Goal: Information Seeking & Learning: Learn about a topic

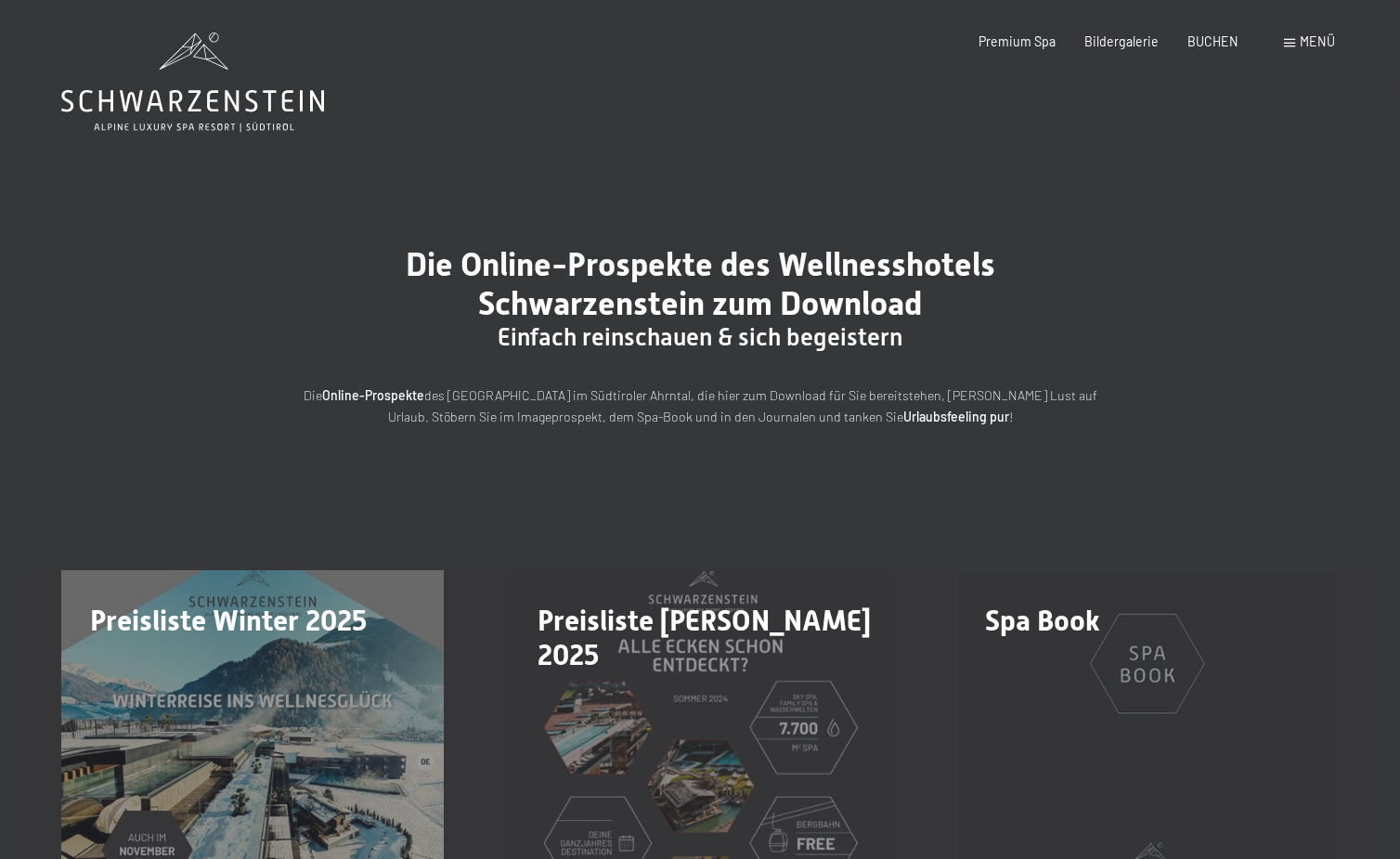
click at [1317, 38] on span "Menü" at bounding box center [1317, 41] width 35 height 16
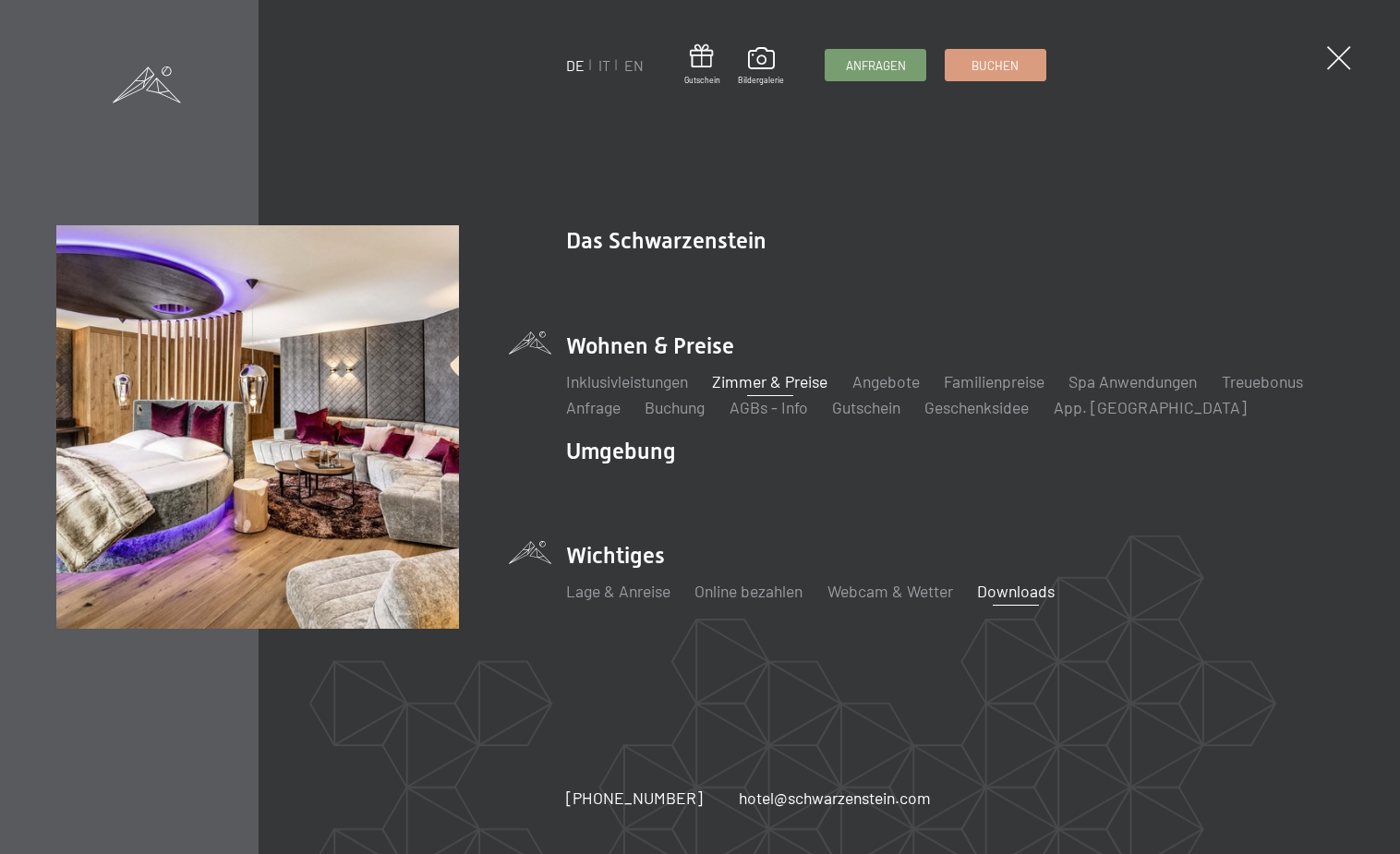
click at [759, 382] on link "Zimmer & Preise" at bounding box center [769, 381] width 115 height 21
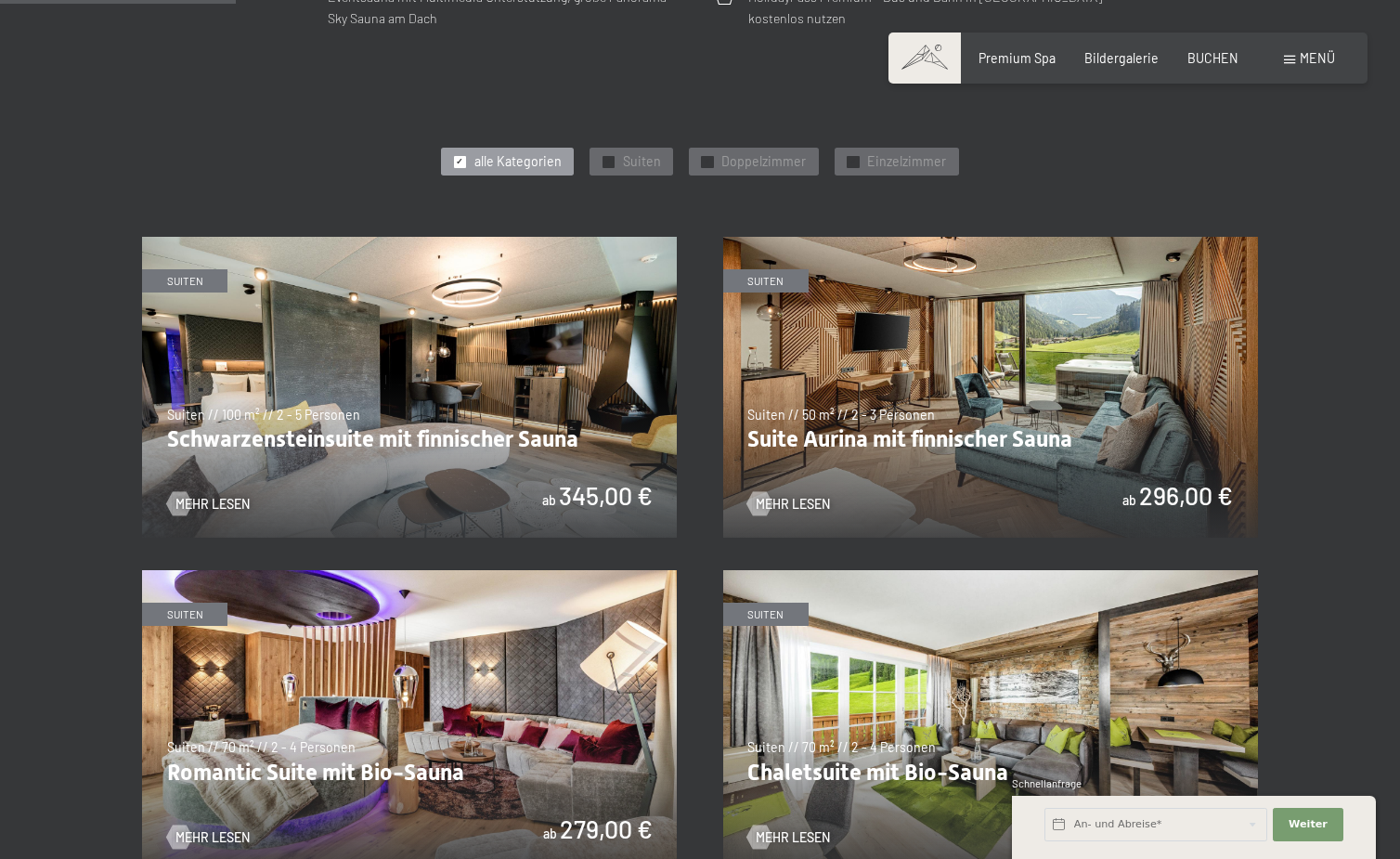
scroll to position [859, 0]
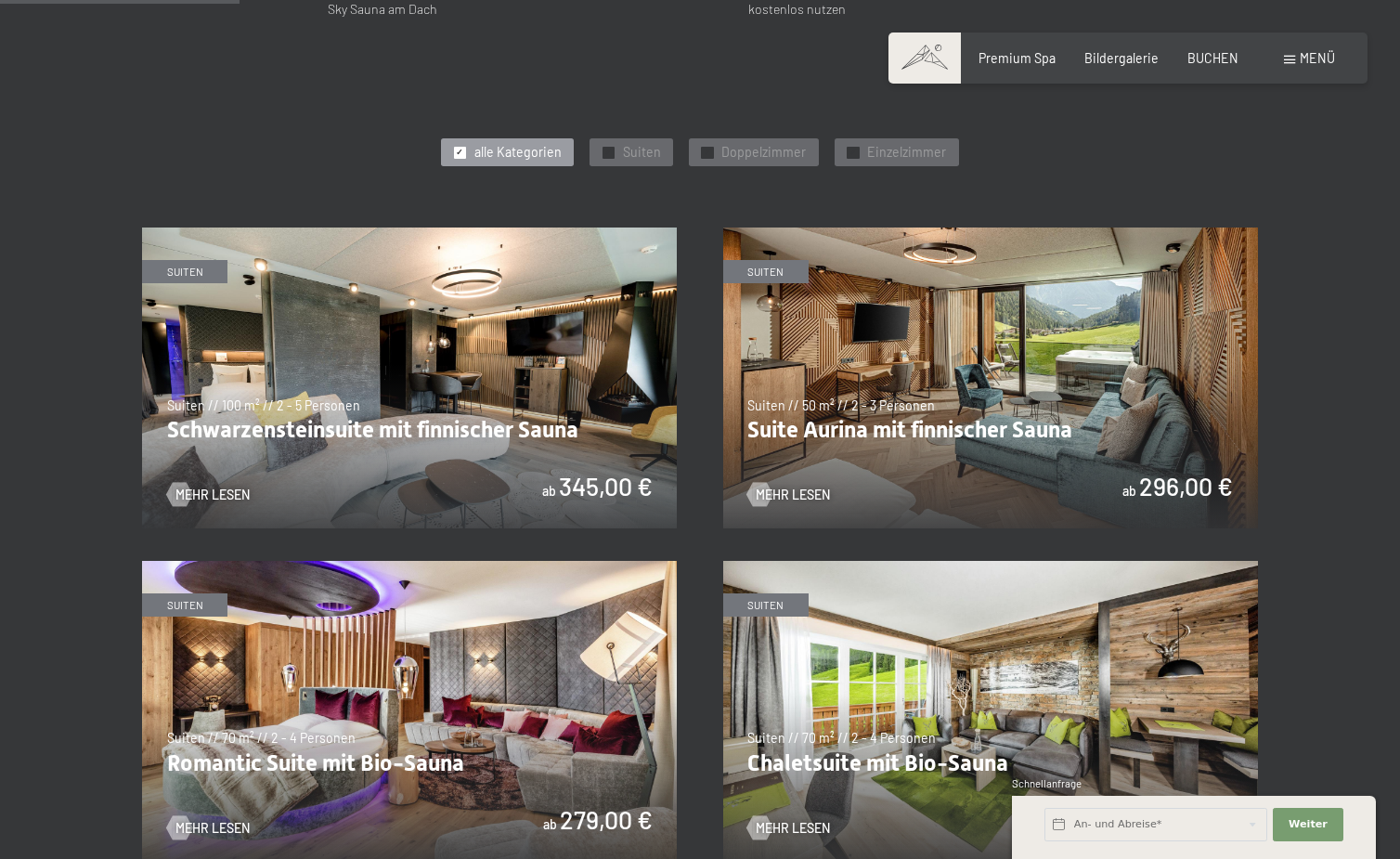
click at [528, 357] on img at bounding box center [409, 378] width 534 height 301
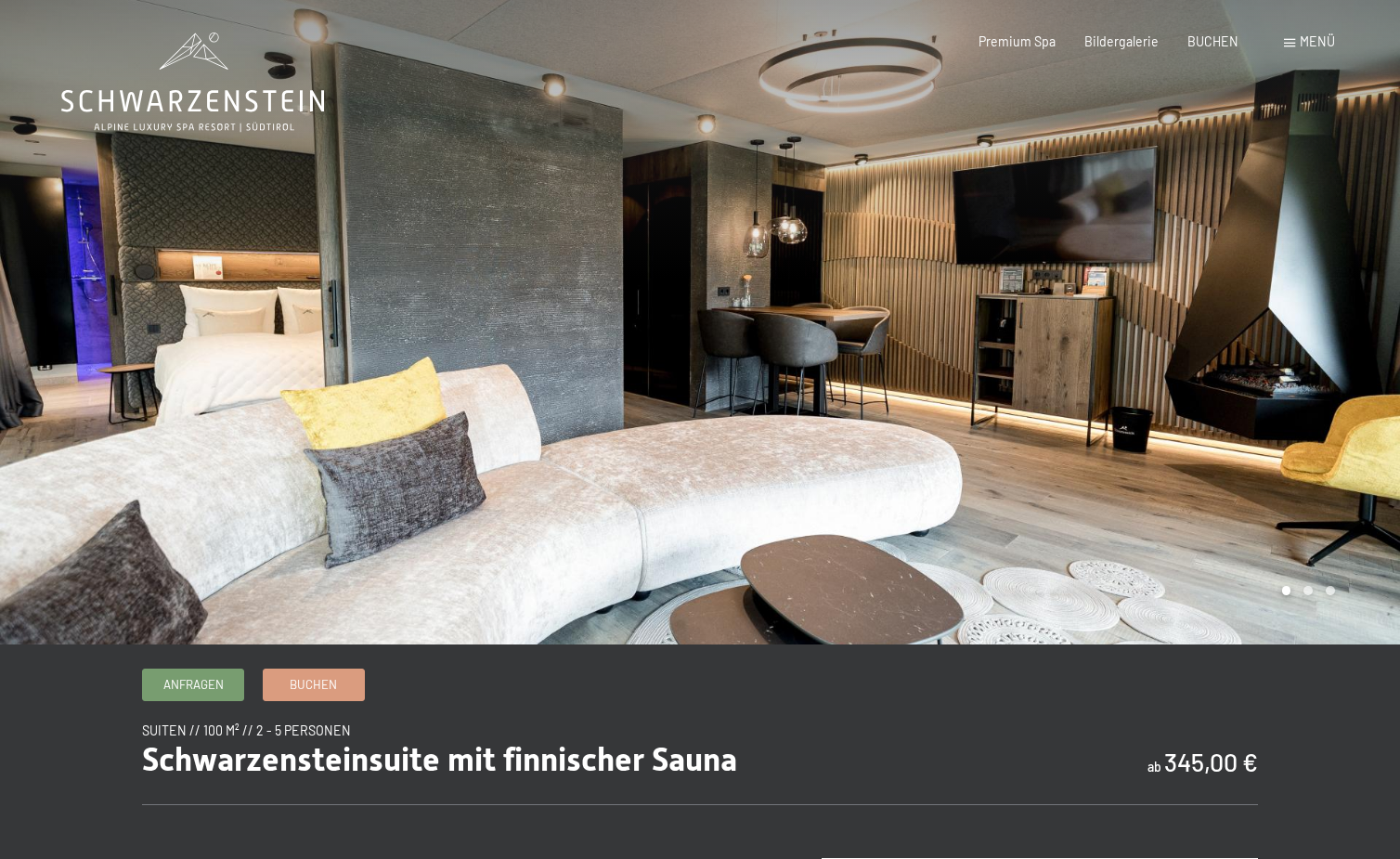
click at [1138, 316] on div at bounding box center [1049, 322] width 700 height 644
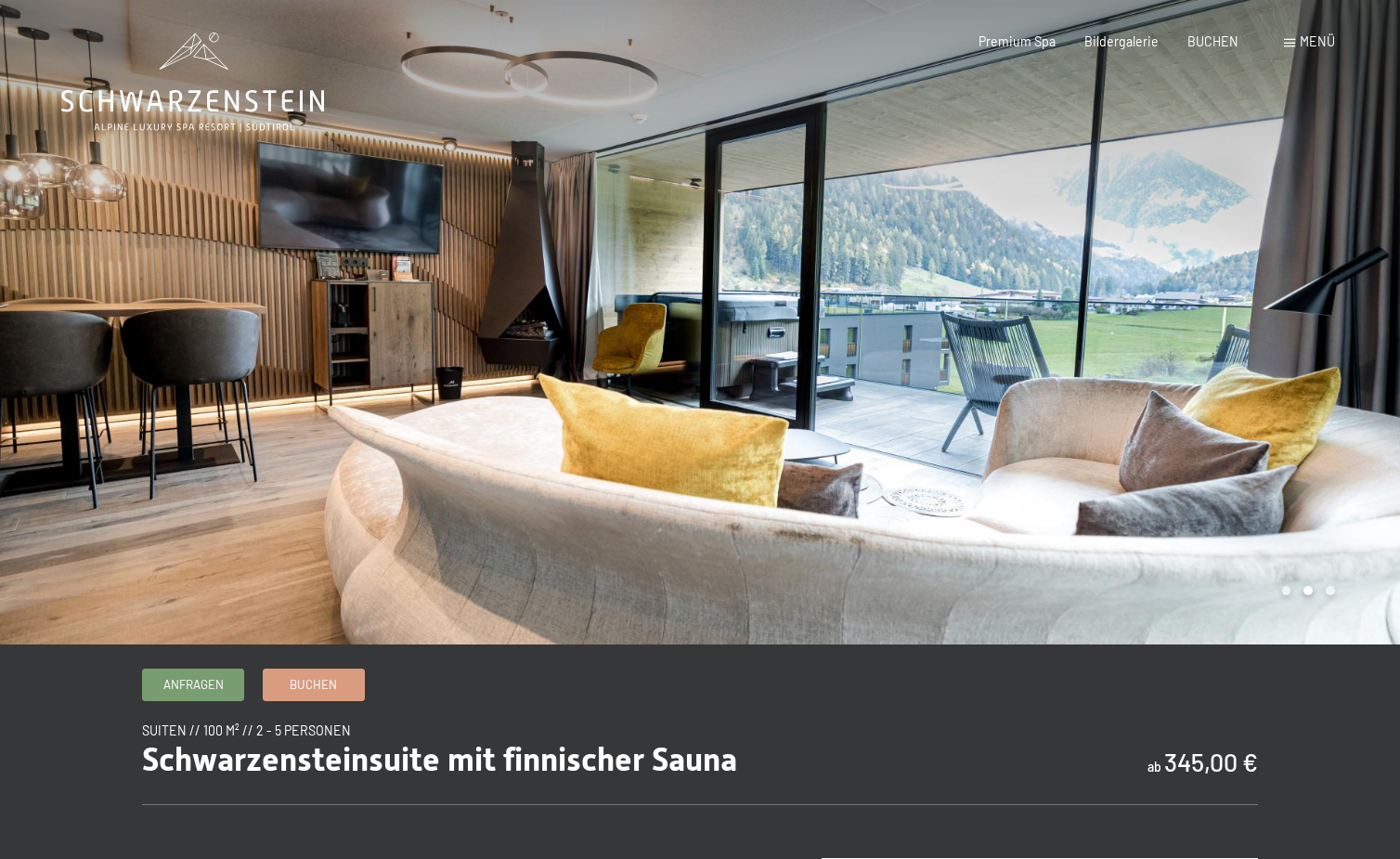
click at [1138, 316] on div at bounding box center [1049, 322] width 700 height 644
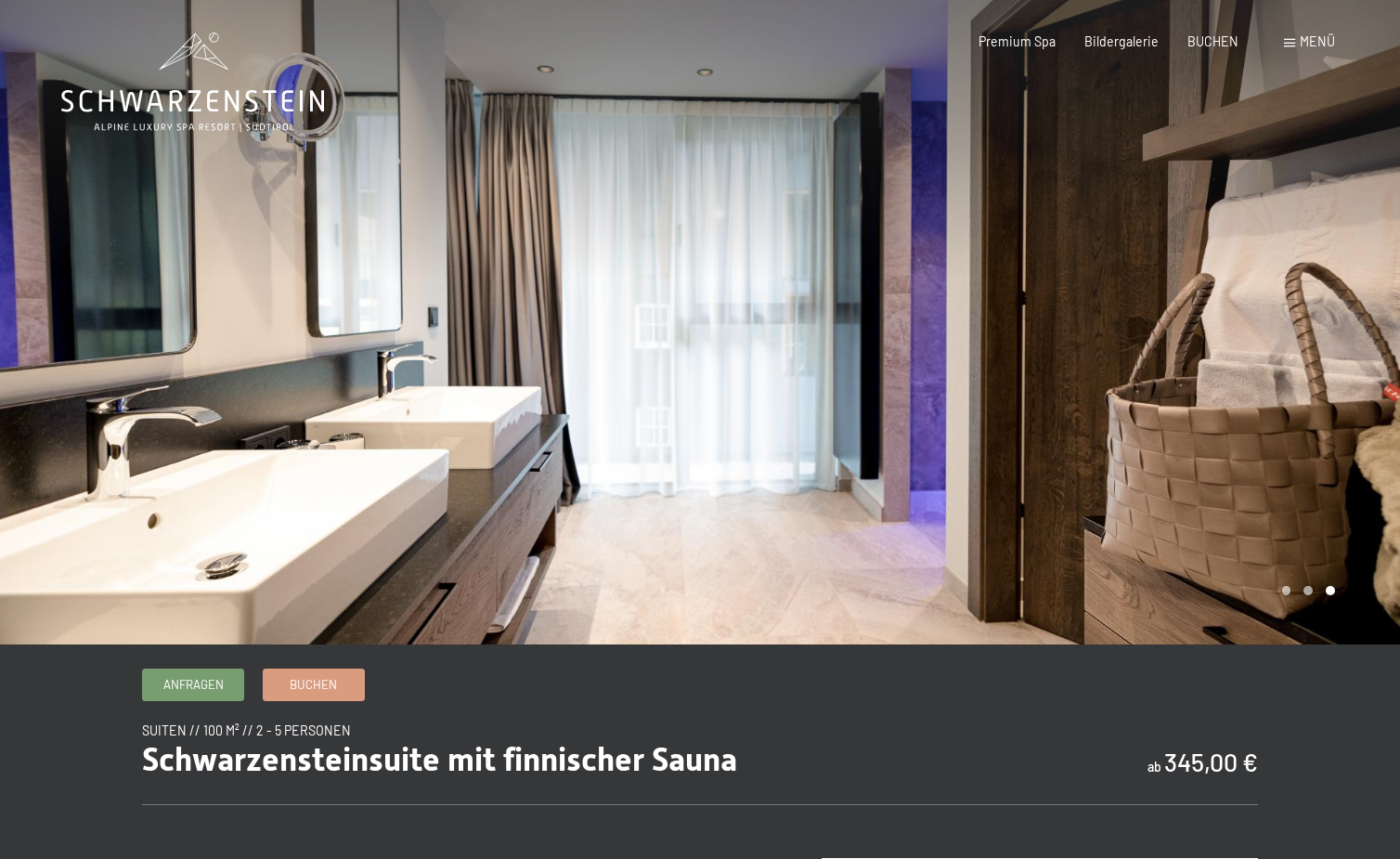
click at [1114, 306] on div at bounding box center [1049, 322] width 700 height 644
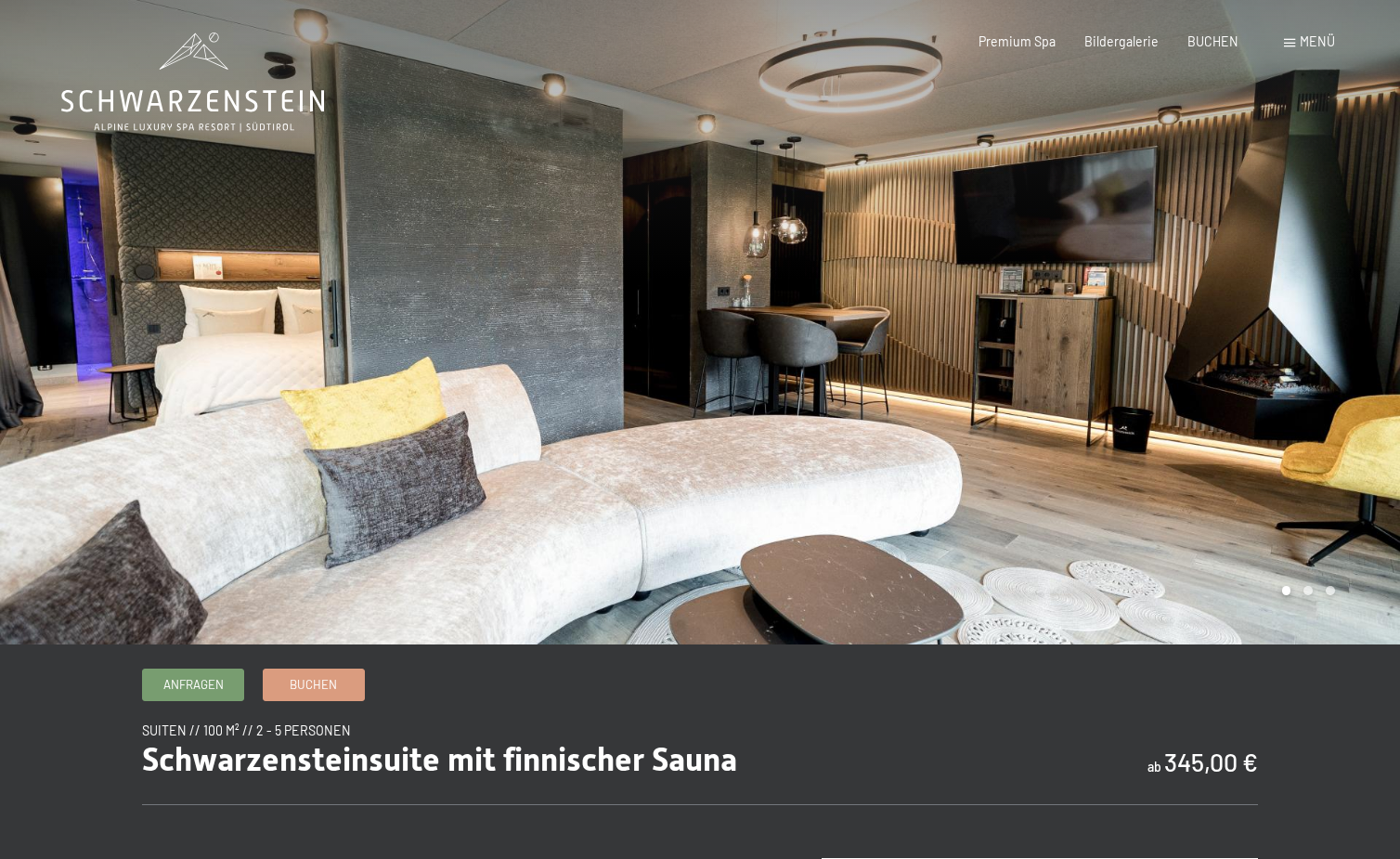
click at [1114, 306] on div at bounding box center [1049, 322] width 700 height 644
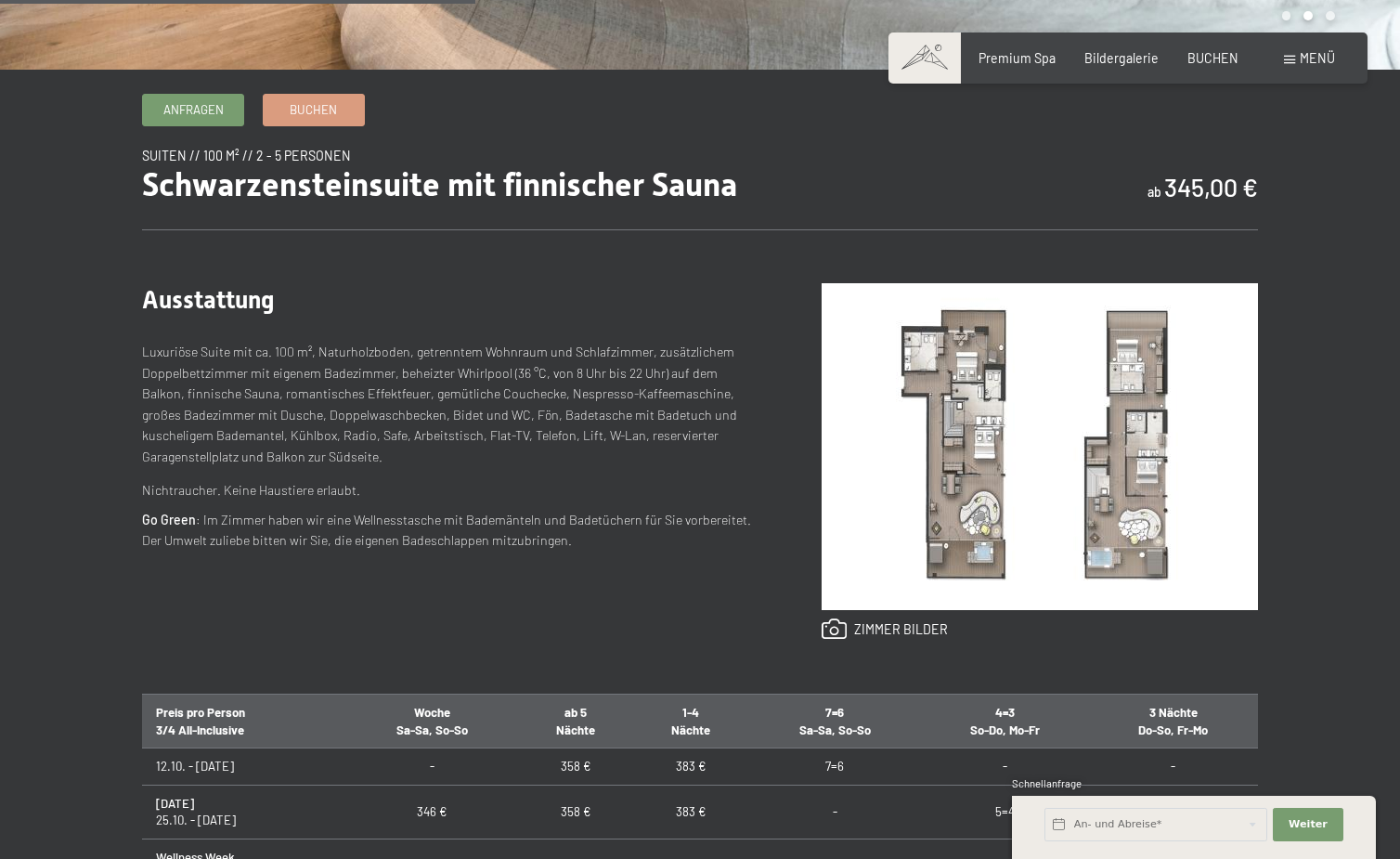
scroll to position [707, 0]
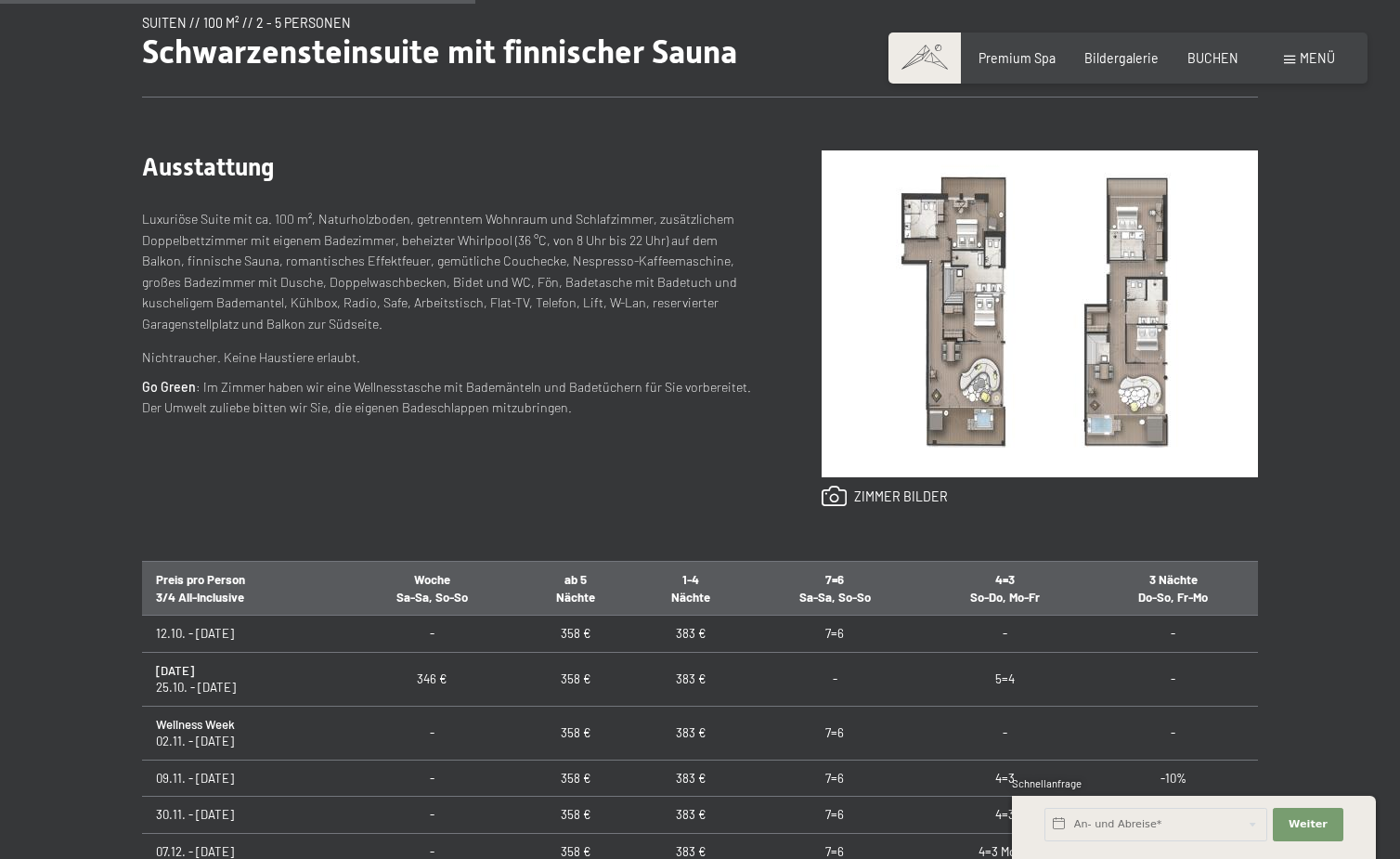
click at [872, 430] on img at bounding box center [1039, 313] width 436 height 327
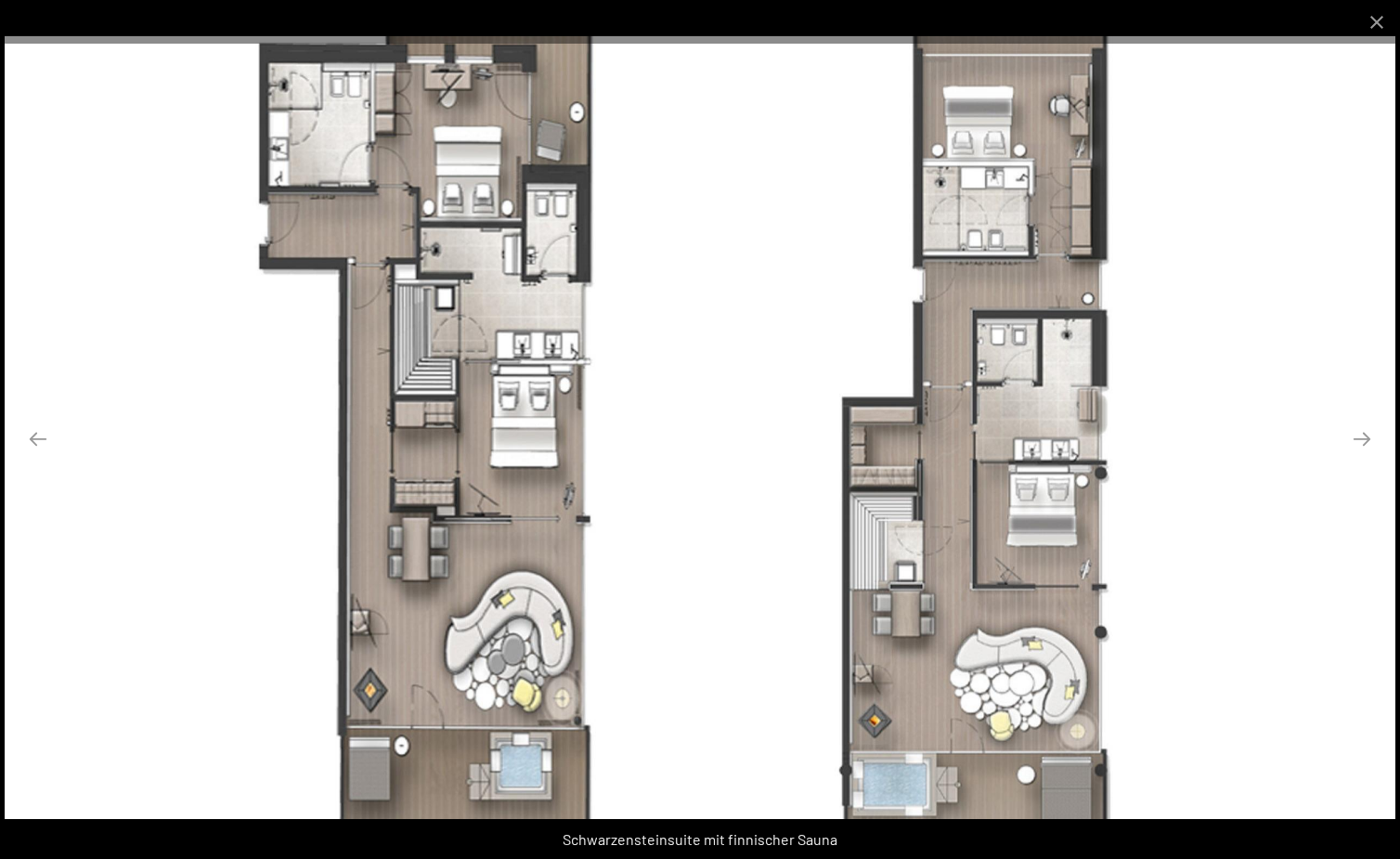
click at [1357, 459] on img at bounding box center [700, 427] width 1391 height 783
click at [1361, 444] on button "Next slide" at bounding box center [1361, 438] width 39 height 36
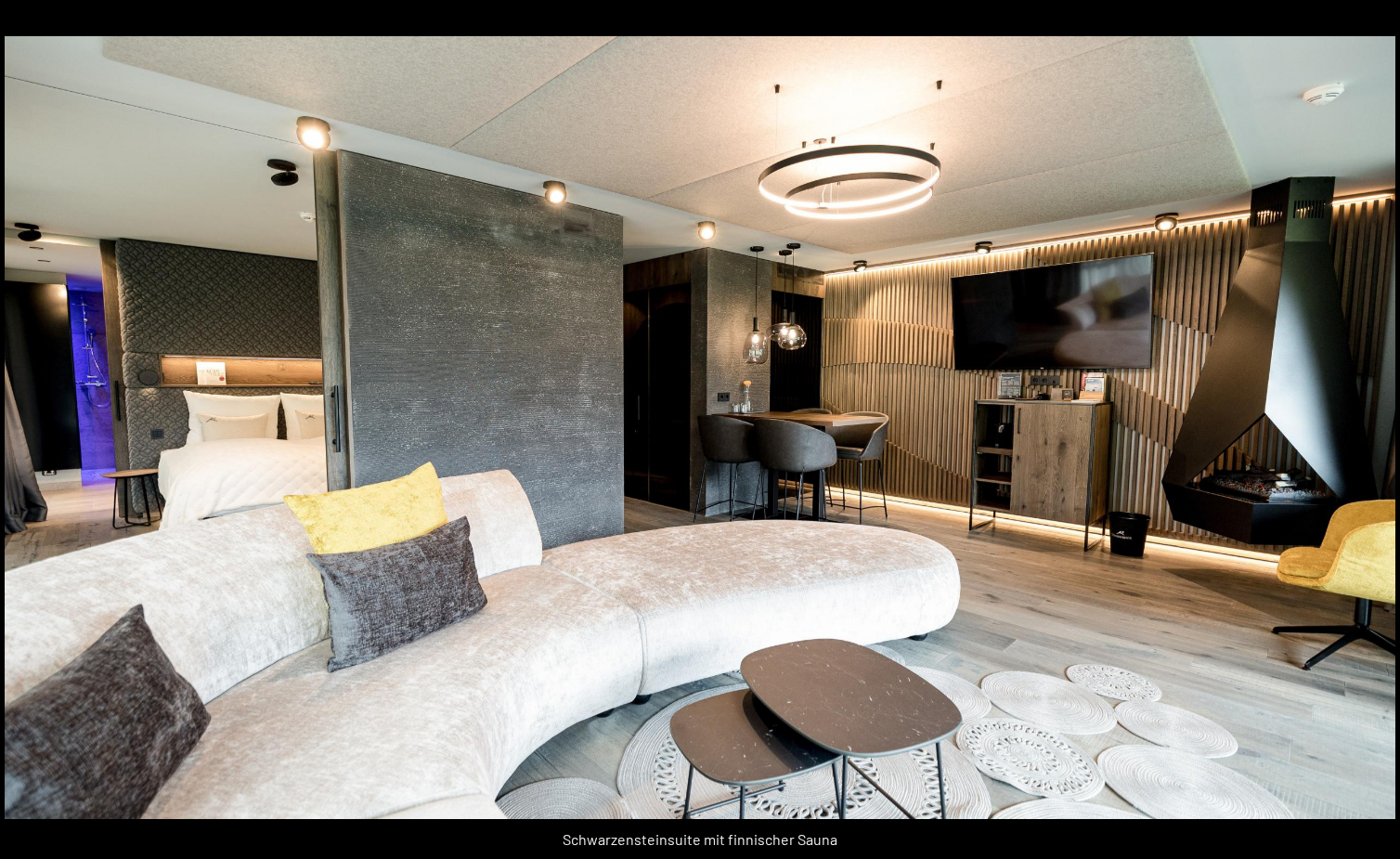
click at [1361, 444] on button "Next slide" at bounding box center [1371, 438] width 39 height 36
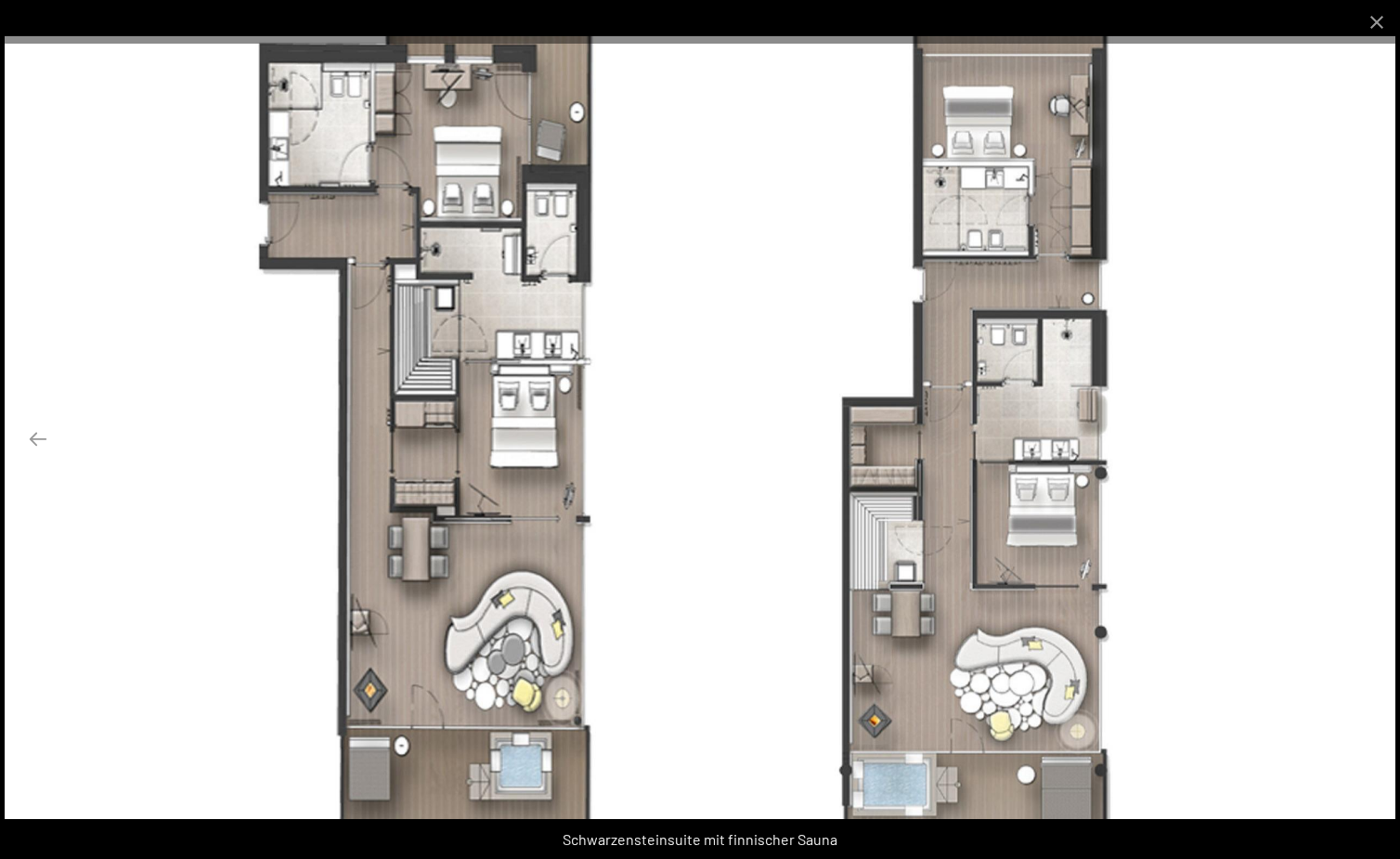
click at [1361, 444] on button "Next slide" at bounding box center [1361, 438] width 39 height 36
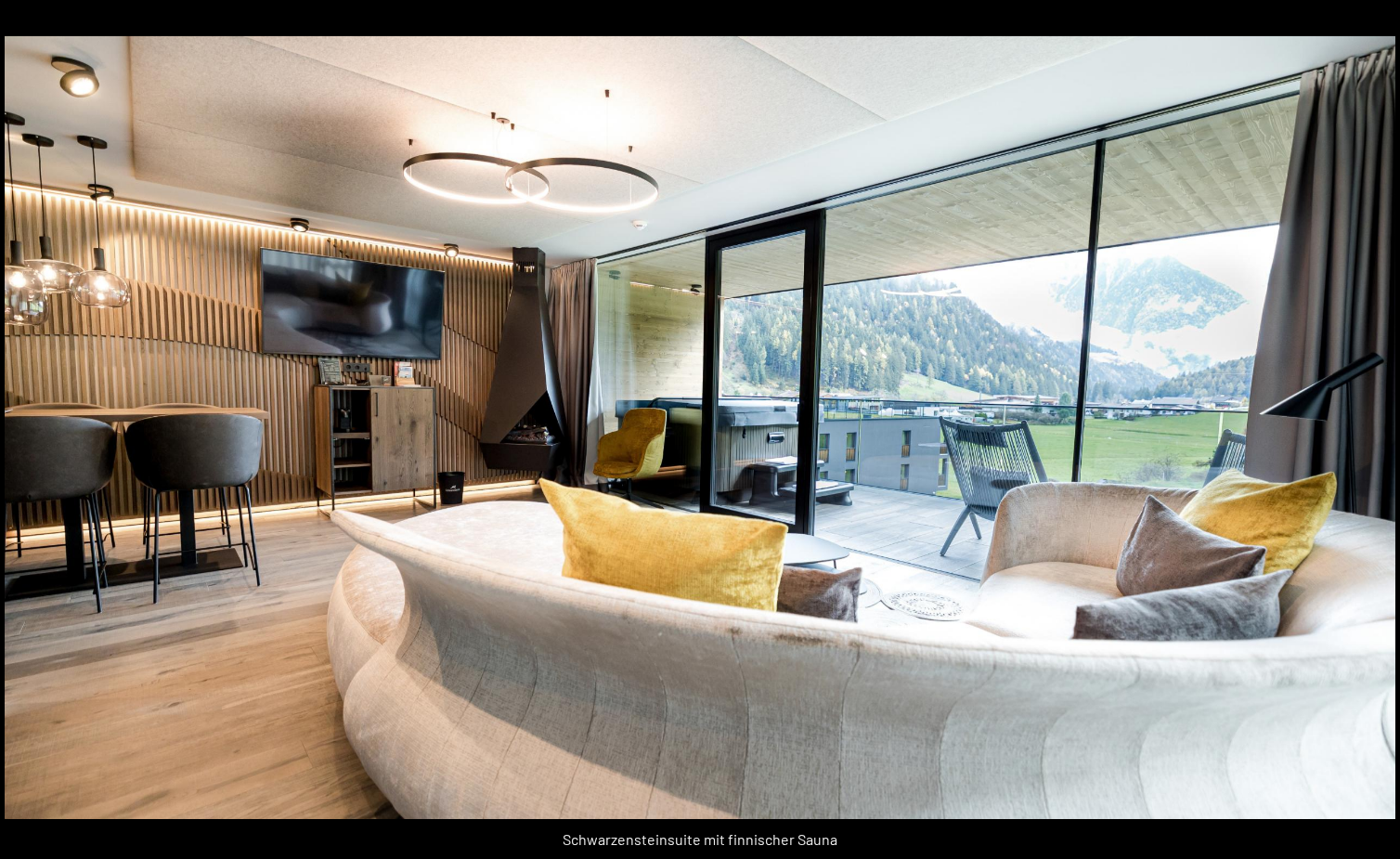
click at [1361, 444] on button "Next slide" at bounding box center [1371, 438] width 39 height 36
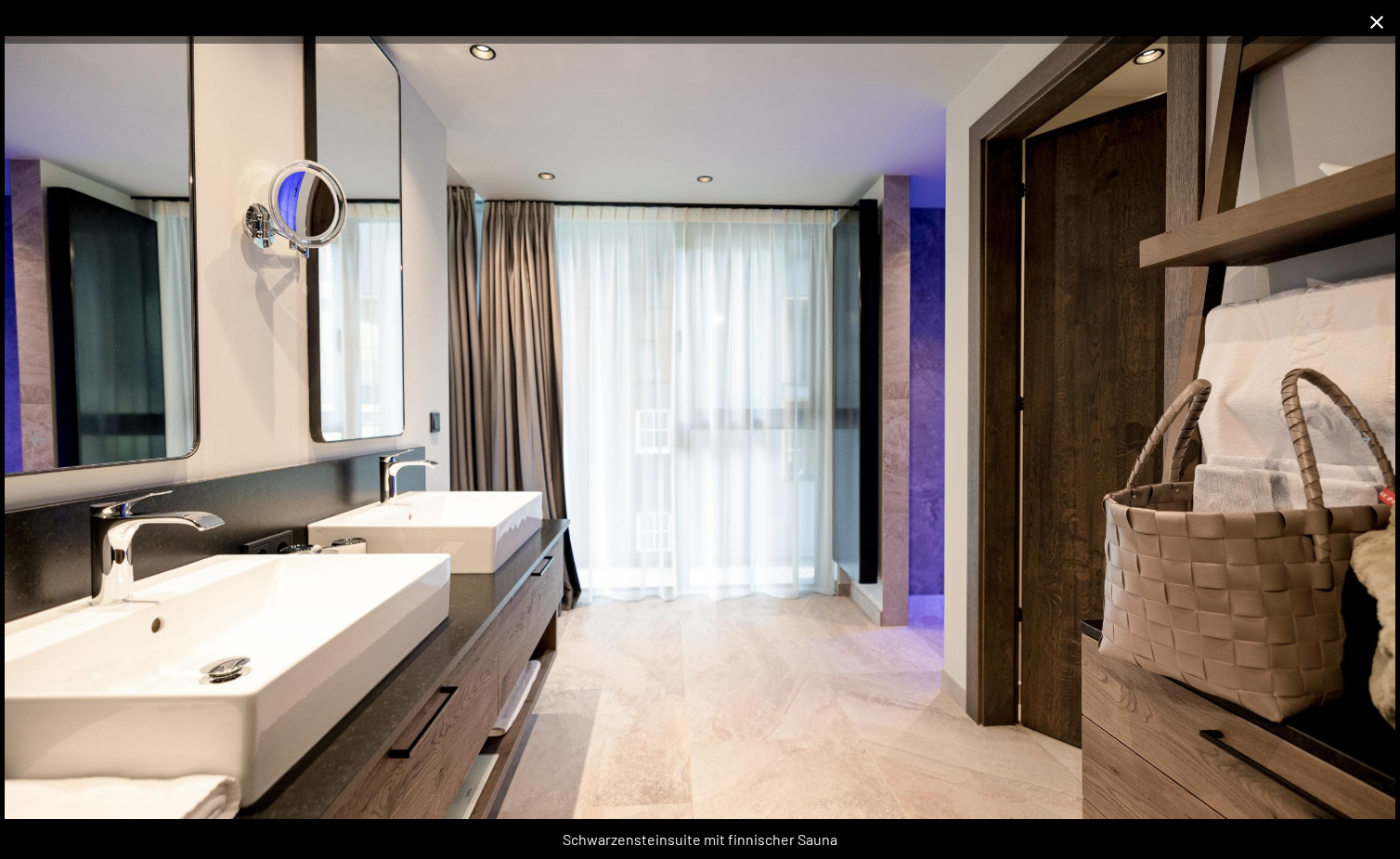
click at [1380, 25] on button "Close gallery" at bounding box center [1376, 22] width 46 height 43
